Goal: Task Accomplishment & Management: Complete application form

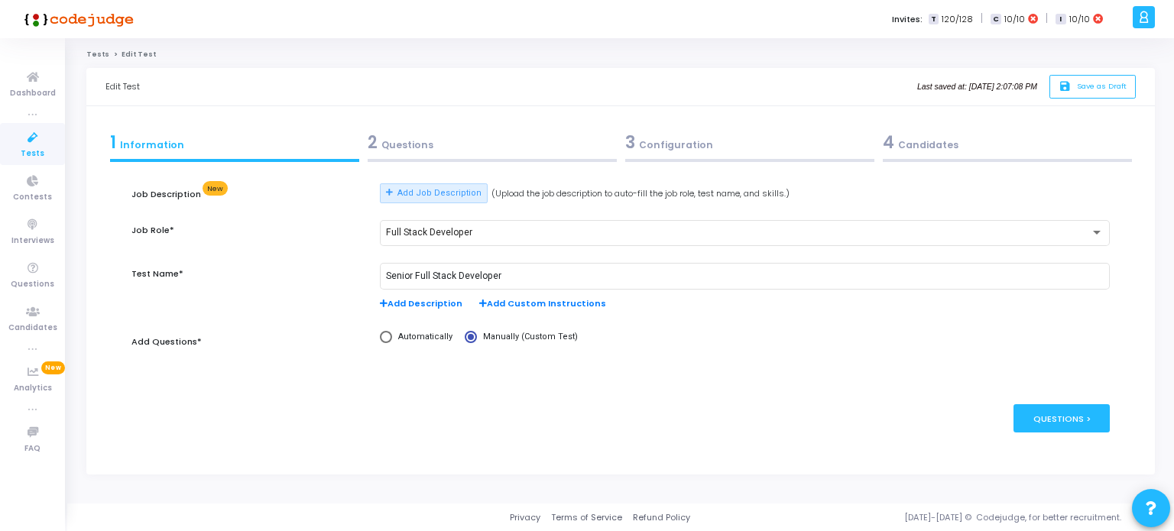
click at [429, 144] on div "2 Questions" at bounding box center [492, 142] width 249 height 25
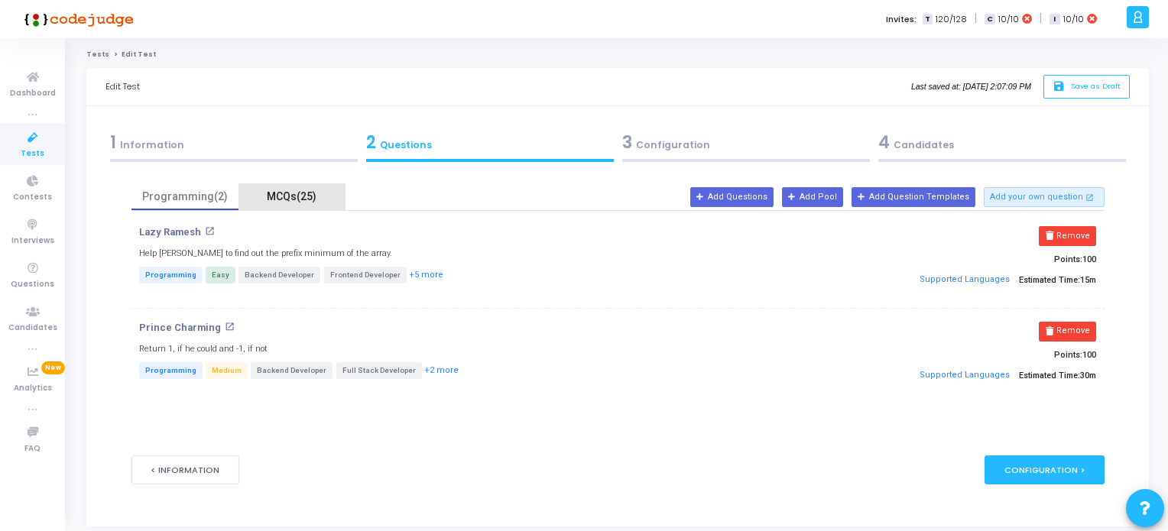
click at [303, 201] on div "MCQs(25)" at bounding box center [292, 197] width 89 height 16
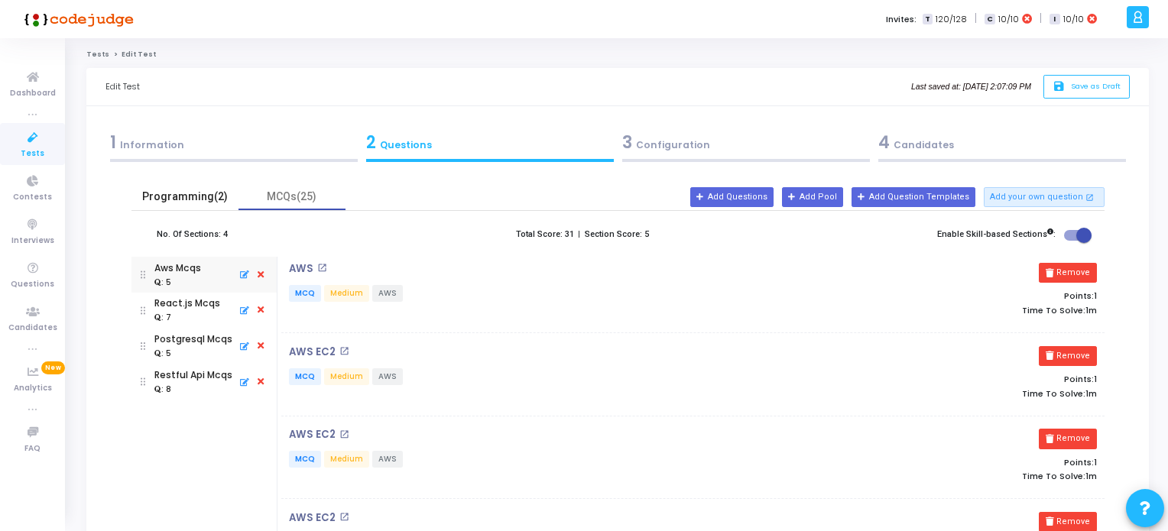
click at [185, 192] on div "Programming(2)" at bounding box center [185, 197] width 89 height 16
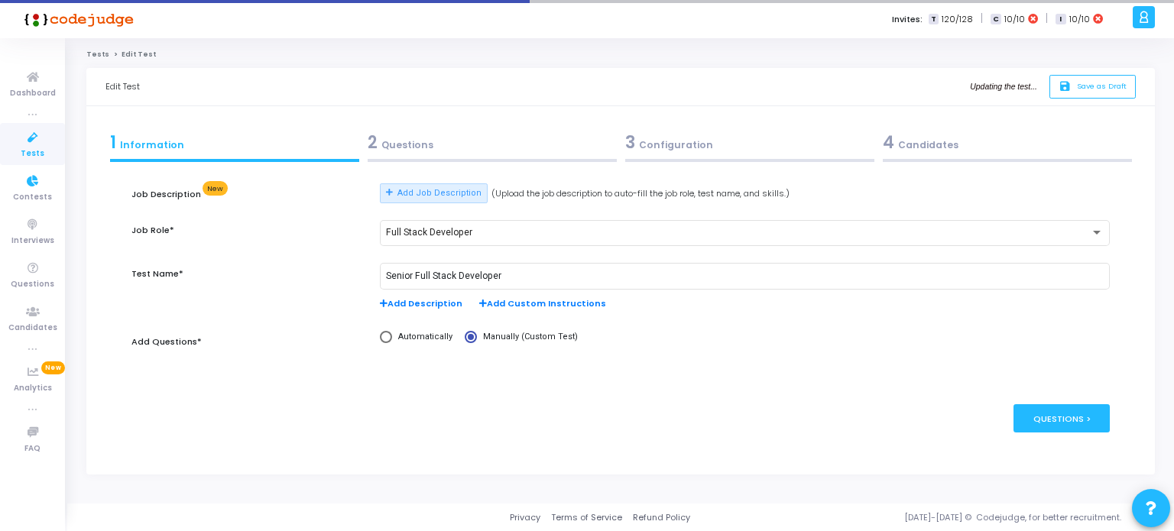
click at [34, 157] on span "Tests" at bounding box center [33, 154] width 24 height 13
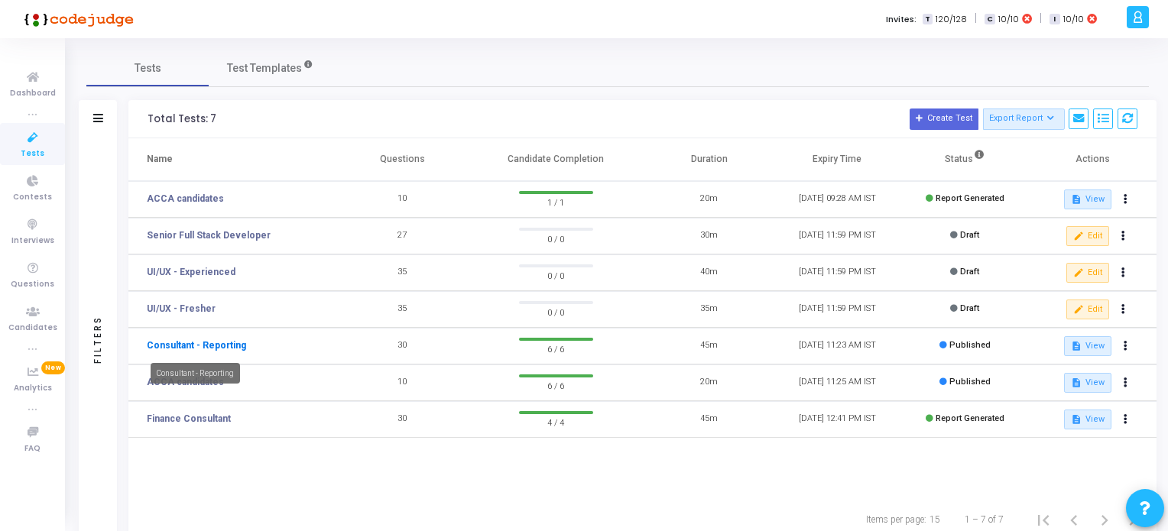
click at [209, 345] on link "Consultant - Reporting" at bounding box center [196, 346] width 99 height 14
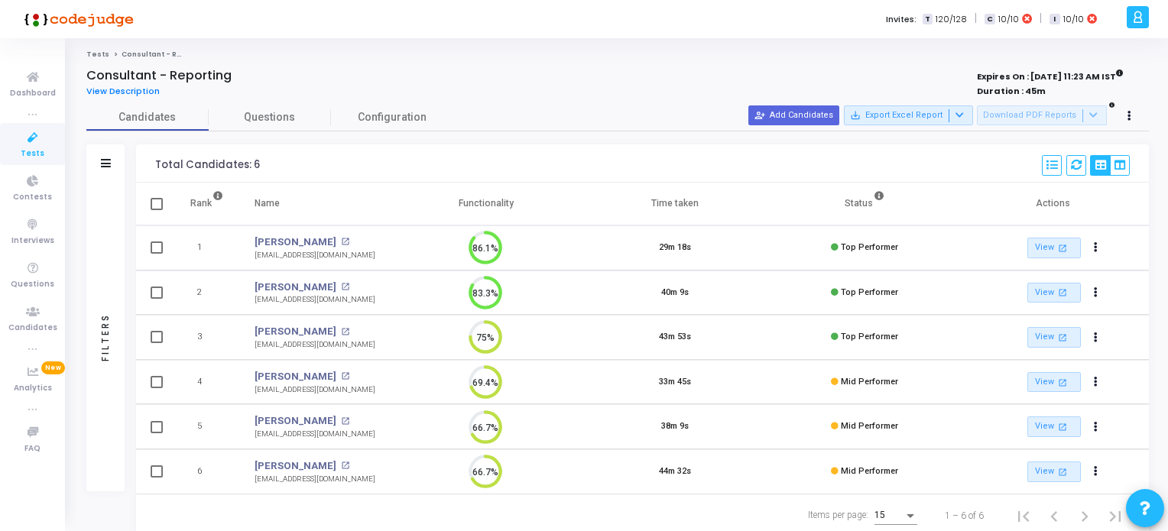
scroll to position [43, 0]
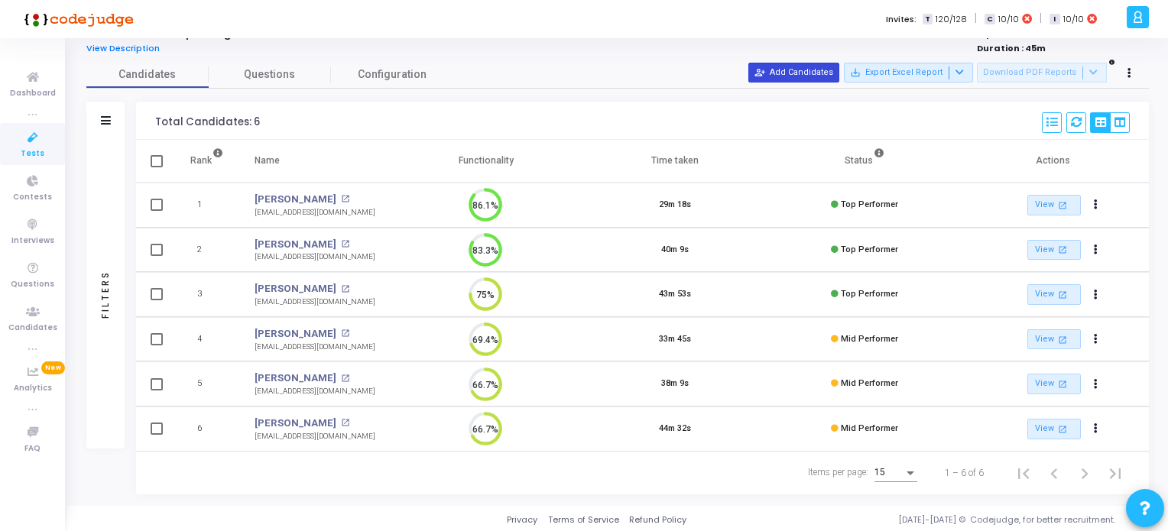
click at [805, 77] on button "person_add_alt Add Candidates" at bounding box center [793, 73] width 91 height 20
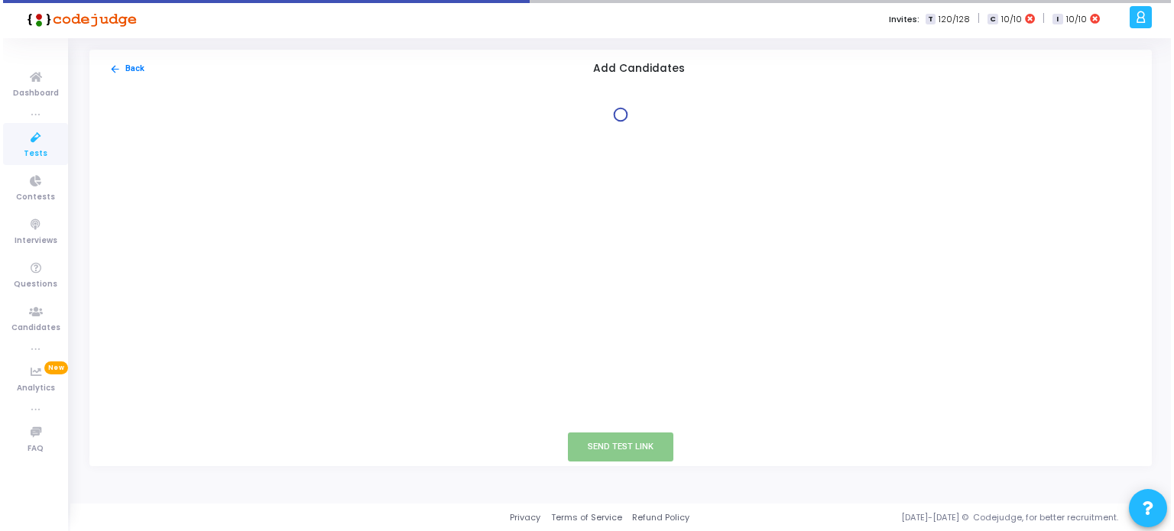
scroll to position [0, 0]
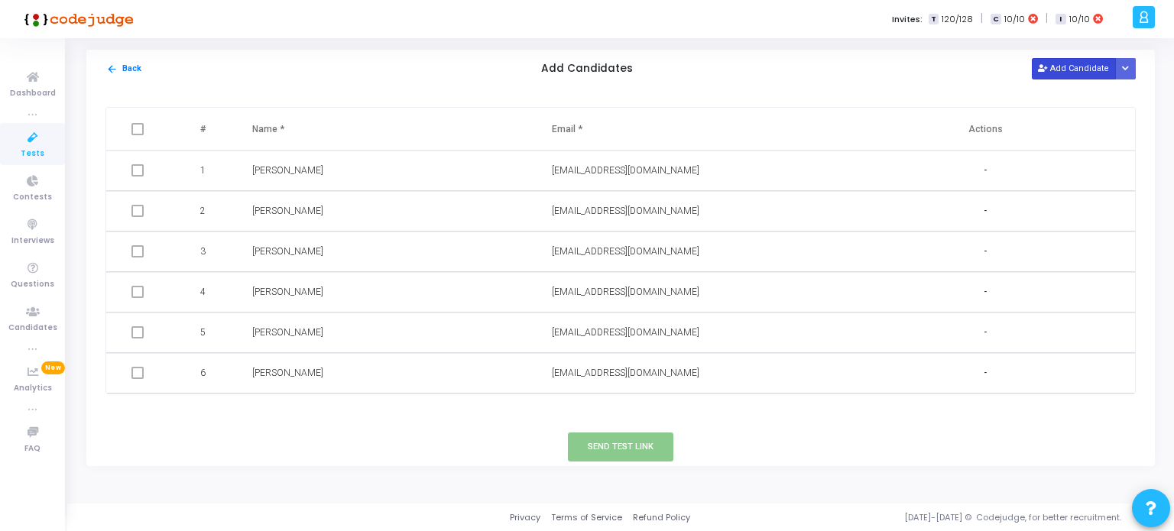
click at [1063, 68] on button "Add Candidate" at bounding box center [1074, 68] width 84 height 21
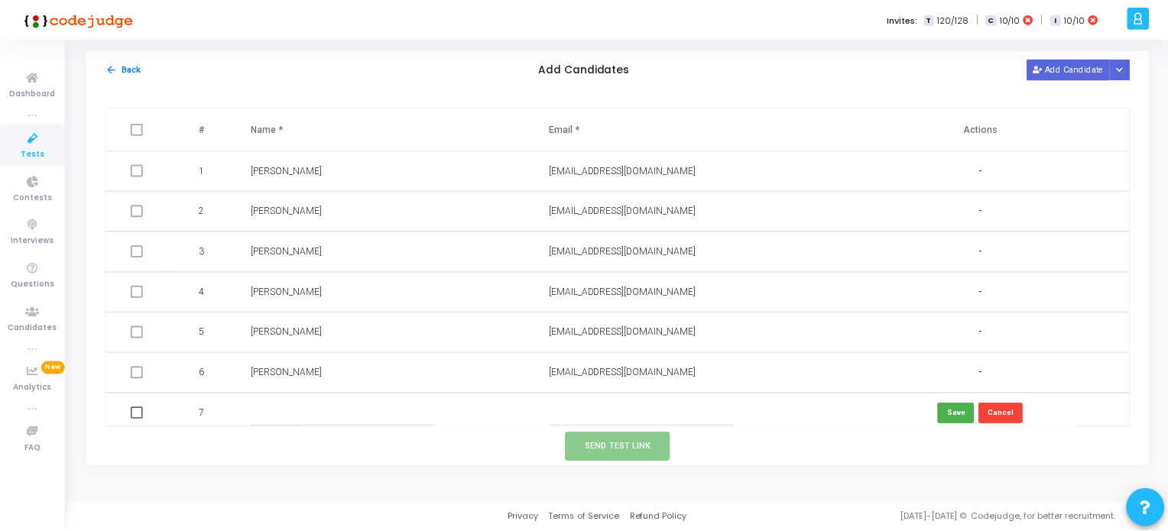
scroll to position [7, 0]
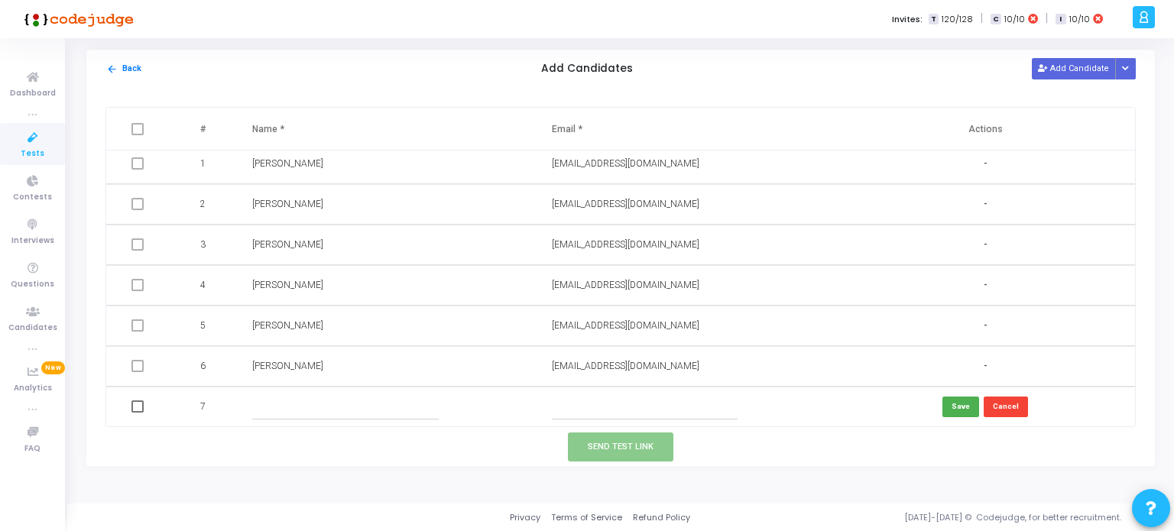
paste input "[EMAIL_ADDRESS][DOMAIN_NAME]"
type input "[EMAIL_ADDRESS][DOMAIN_NAME]"
click at [395, 387] on td at bounding box center [387, 407] width 300 height 41
click at [294, 410] on input "text" at bounding box center [345, 406] width 186 height 25
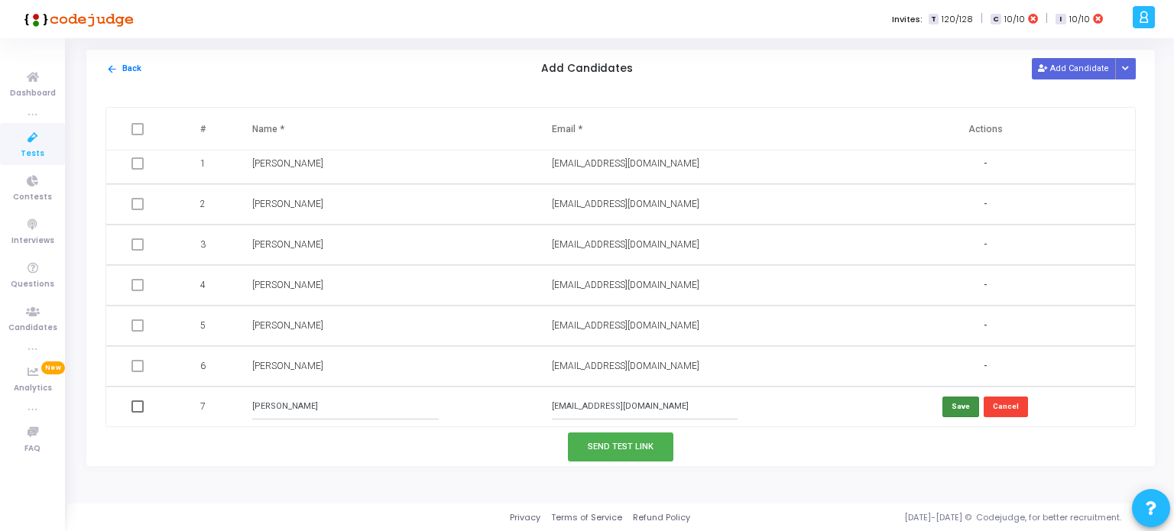
type input "[PERSON_NAME]"
click at [965, 401] on button "Save" at bounding box center [960, 407] width 37 height 21
click at [639, 447] on button "Send Test Link" at bounding box center [620, 447] width 105 height 28
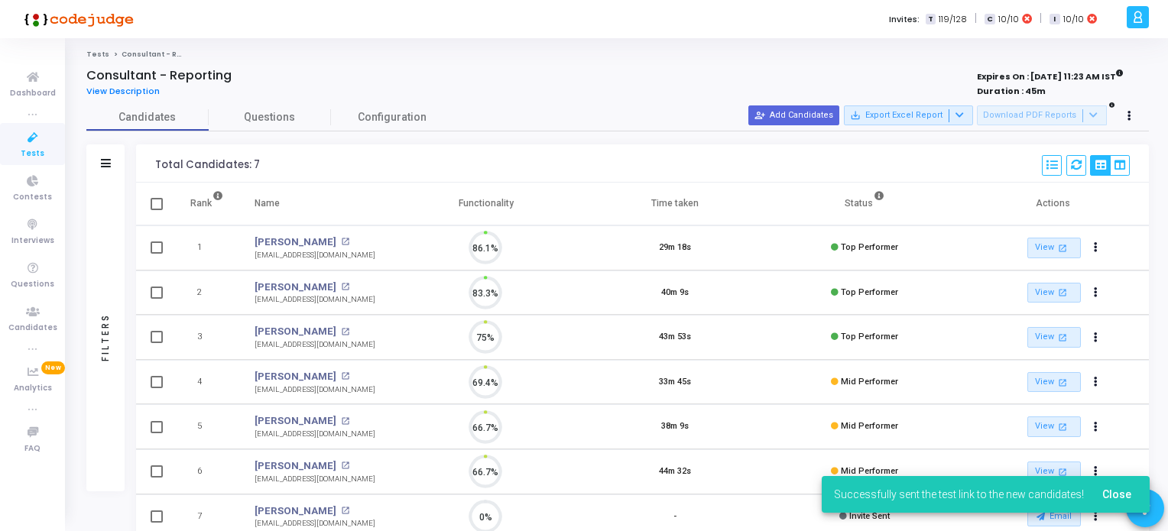
scroll to position [31, 39]
